Goal: Book appointment/travel/reservation

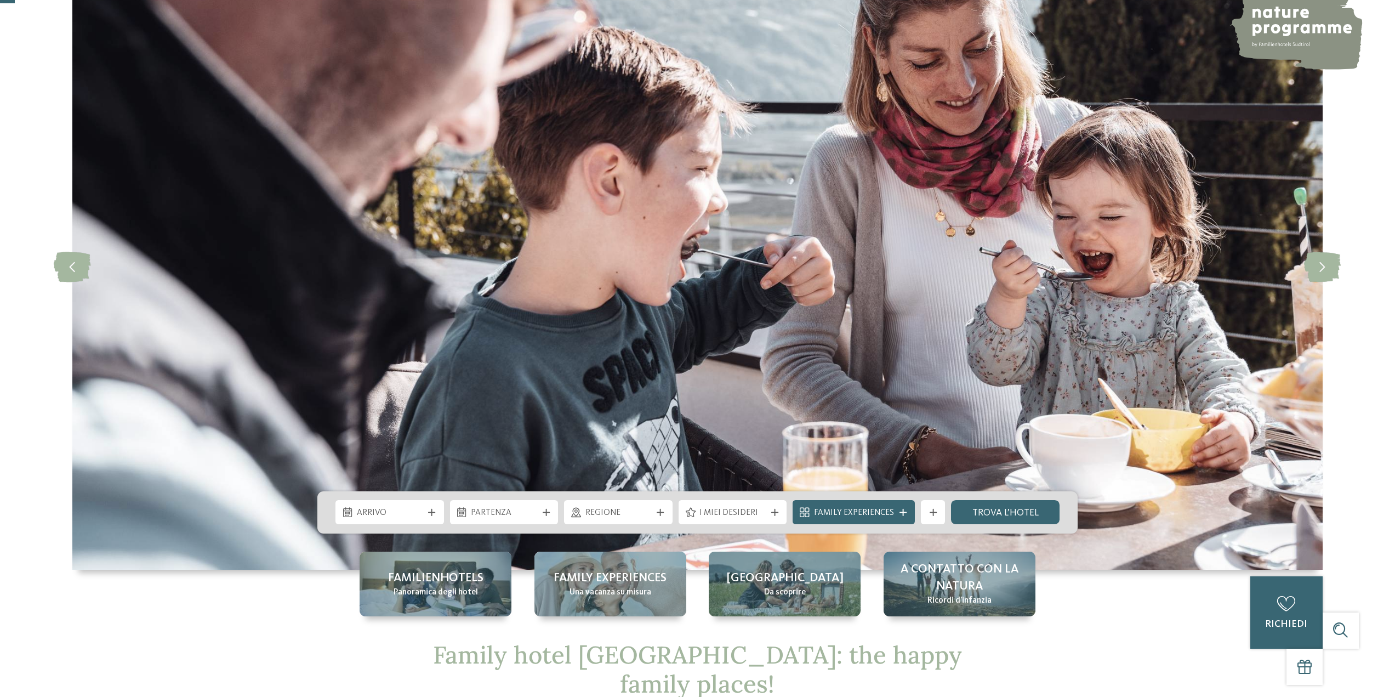
scroll to position [55, 0]
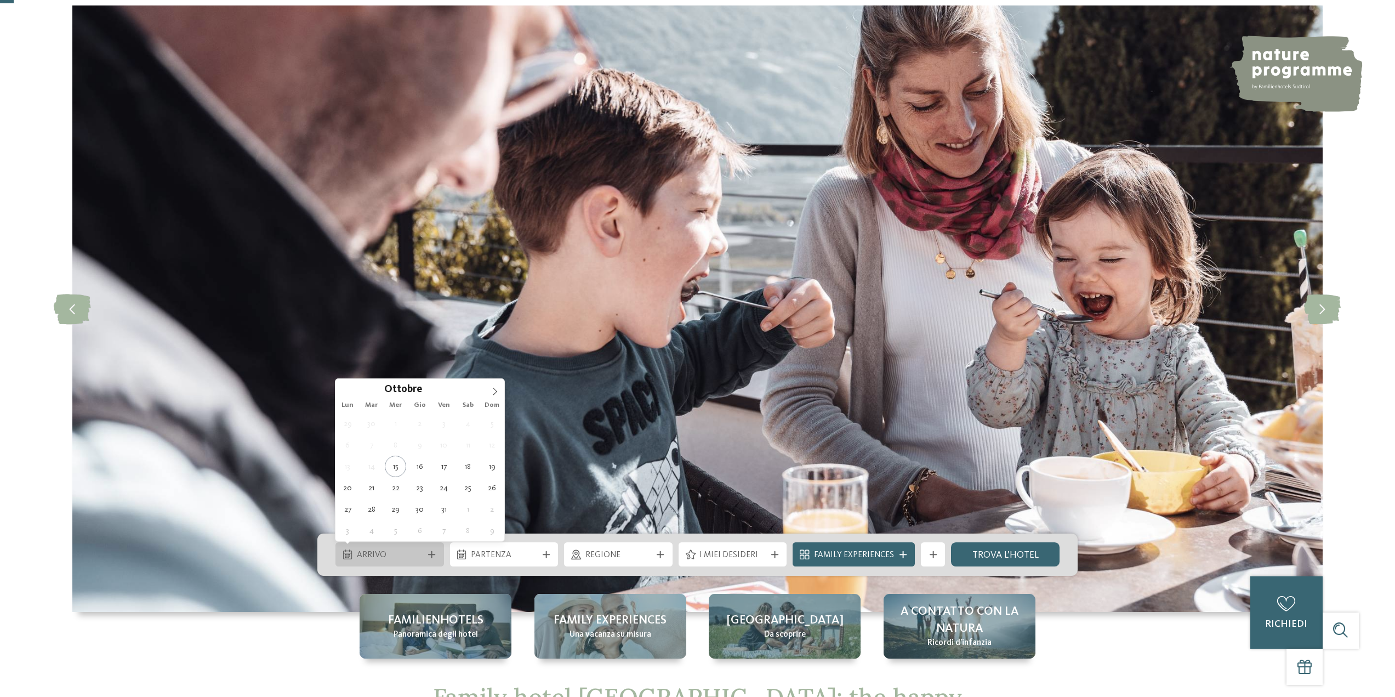
click at [423, 550] on div "Arrivo" at bounding box center [390, 554] width 72 height 13
click at [492, 390] on icon at bounding box center [495, 392] width 8 height 8
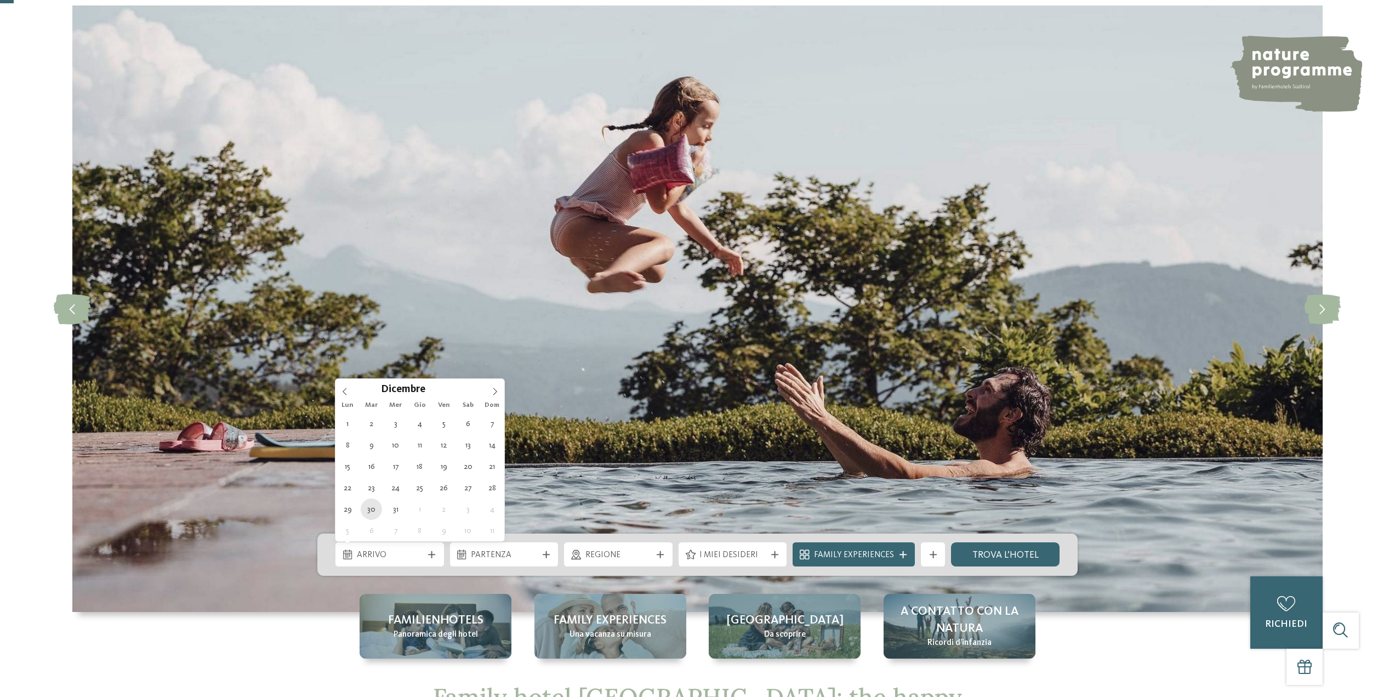
type div "[DATE]"
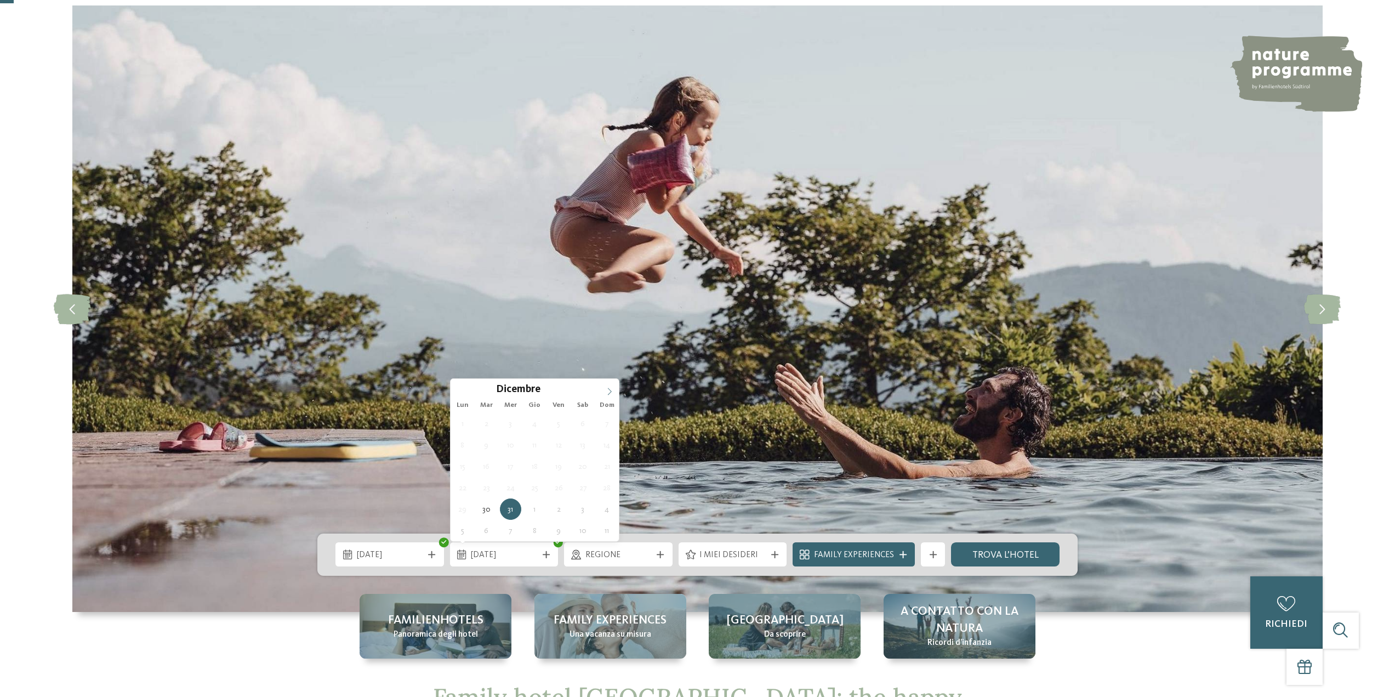
type input "****"
click at [606, 389] on icon at bounding box center [610, 392] width 8 height 8
type div "[DATE]"
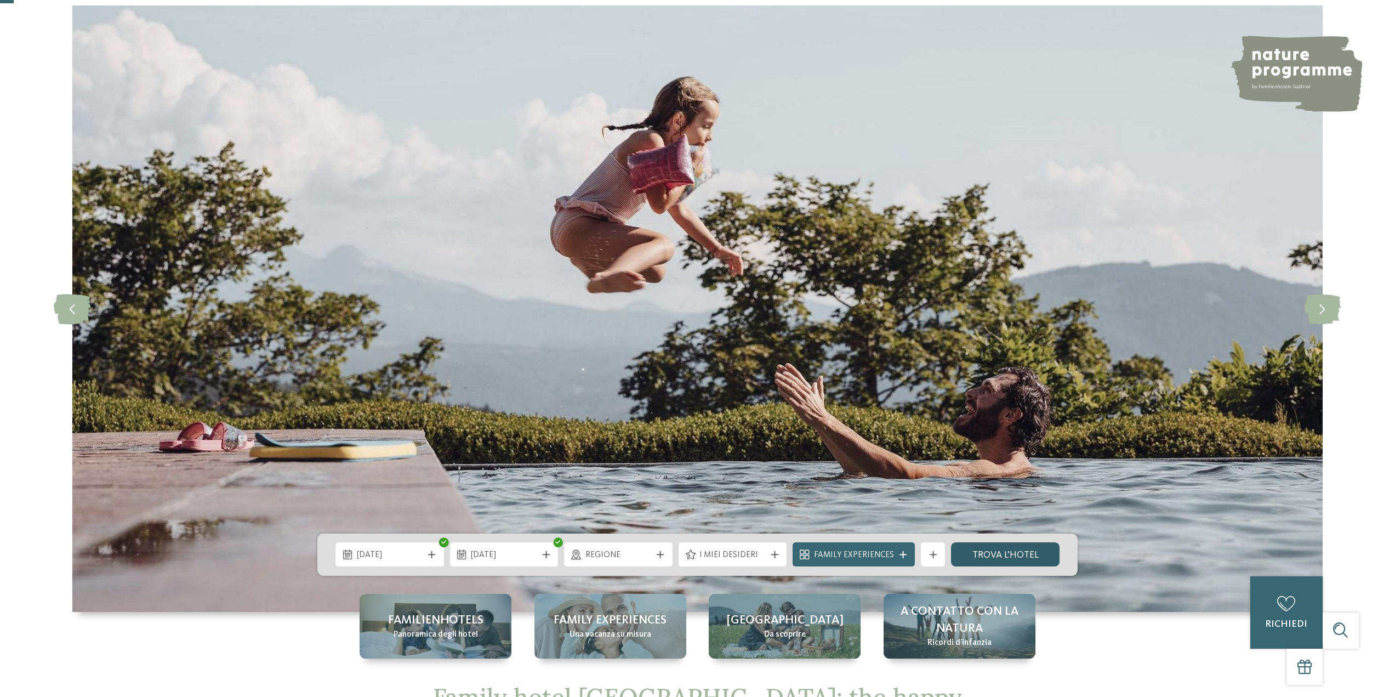
click at [997, 558] on link "trova l’hotel" at bounding box center [1005, 554] width 109 height 24
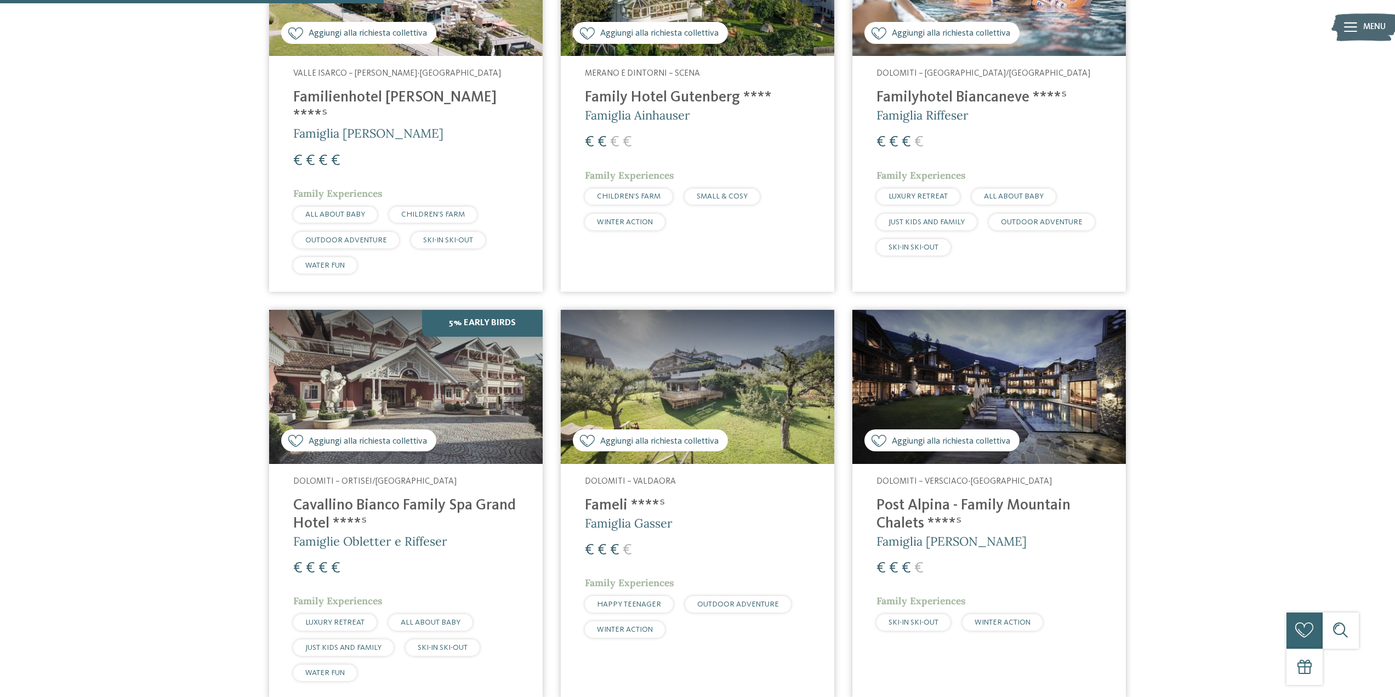
scroll to position [731, 0]
